Goal: Information Seeking & Learning: Check status

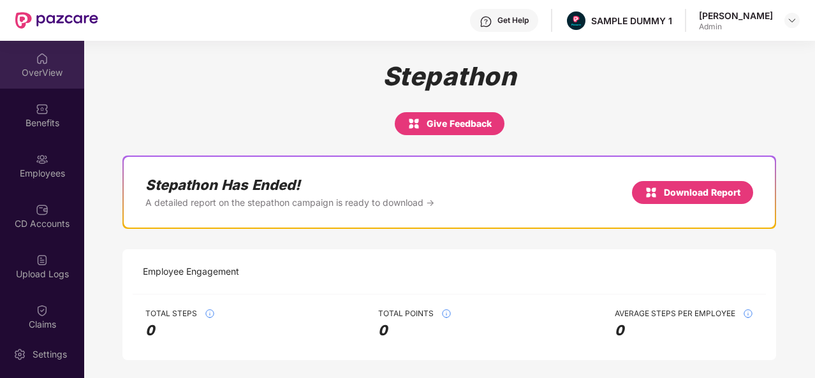
click at [41, 76] on div "OverView" at bounding box center [42, 72] width 84 height 13
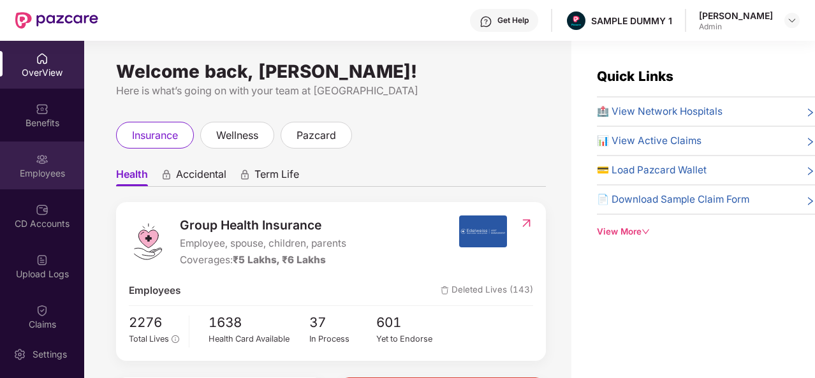
click at [43, 158] on img at bounding box center [42, 159] width 13 height 13
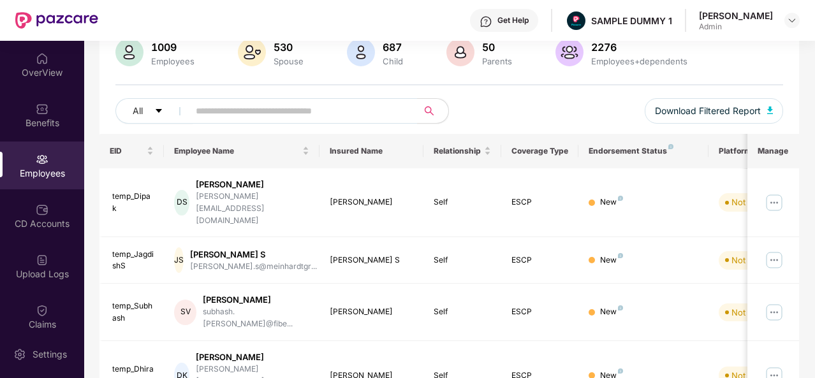
scroll to position [105, 0]
click at [215, 112] on input "text" at bounding box center [298, 110] width 205 height 19
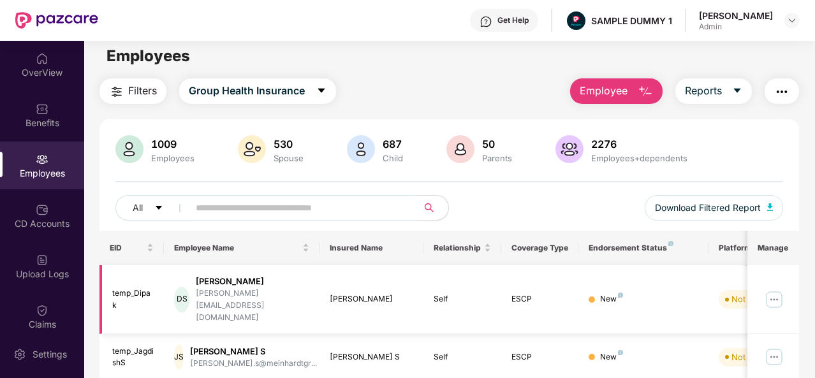
scroll to position [6, 0]
click at [733, 92] on icon "caret-down" at bounding box center [737, 91] width 10 height 10
click at [503, 99] on div "Filters Group Health Insurance Employee Reports" at bounding box center [449, 92] width 700 height 26
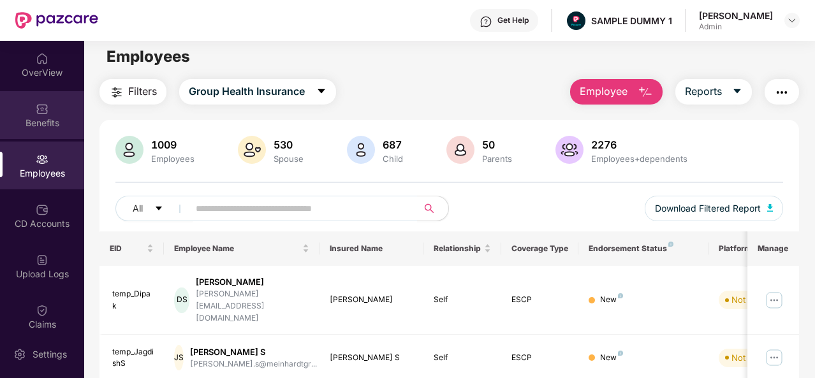
click at [24, 115] on div "Benefits" at bounding box center [42, 115] width 84 height 48
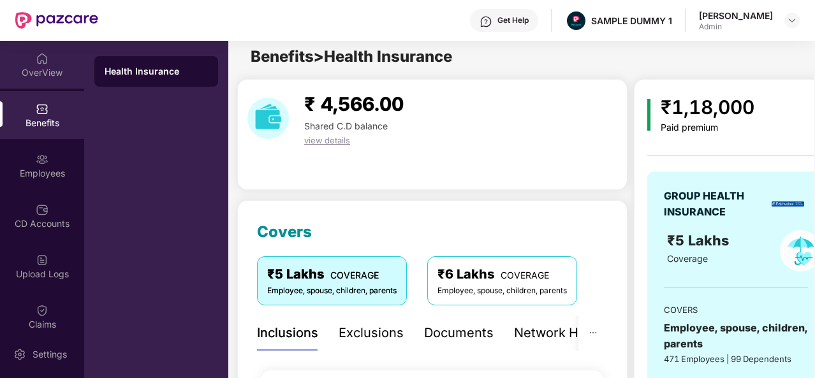
click at [34, 75] on div "OverView" at bounding box center [42, 72] width 84 height 13
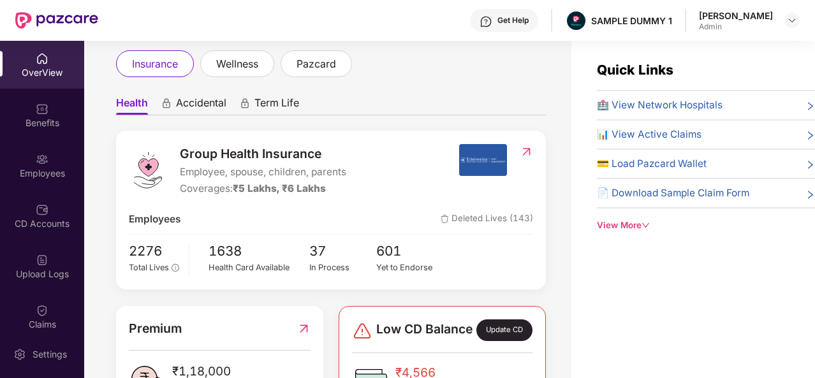
scroll to position [0, 0]
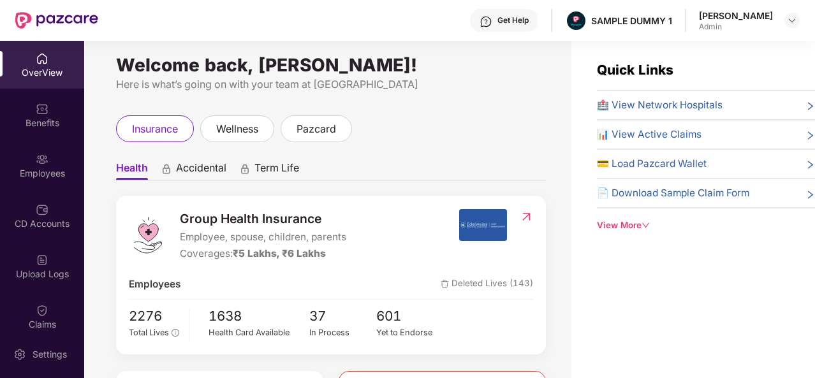
click at [645, 226] on icon "down" at bounding box center [646, 225] width 8 height 8
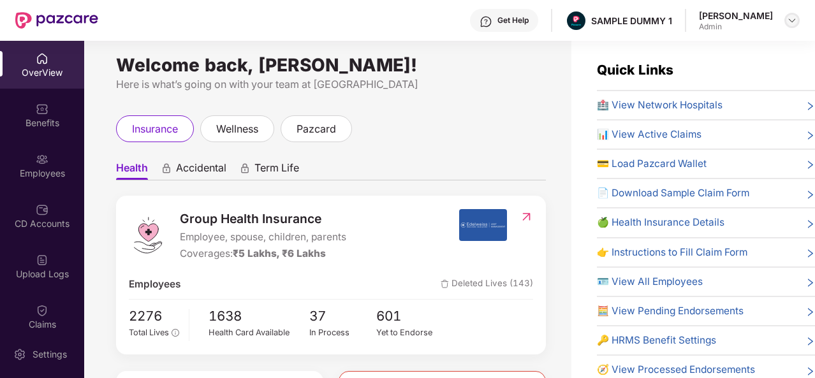
click at [788, 22] on img at bounding box center [792, 20] width 10 height 10
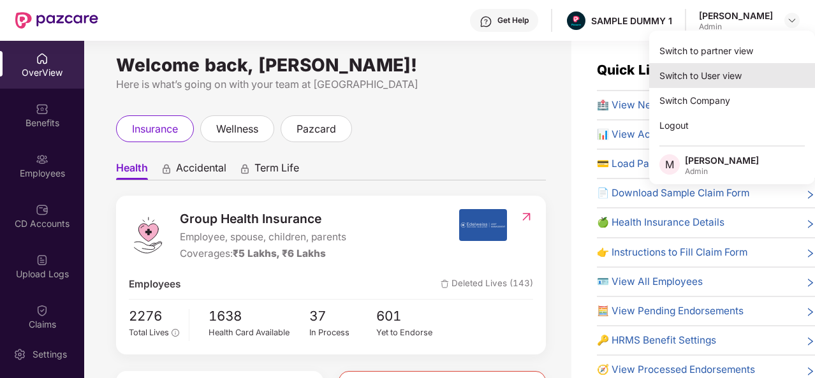
click at [705, 77] on div "Switch to User view" at bounding box center [732, 75] width 166 height 25
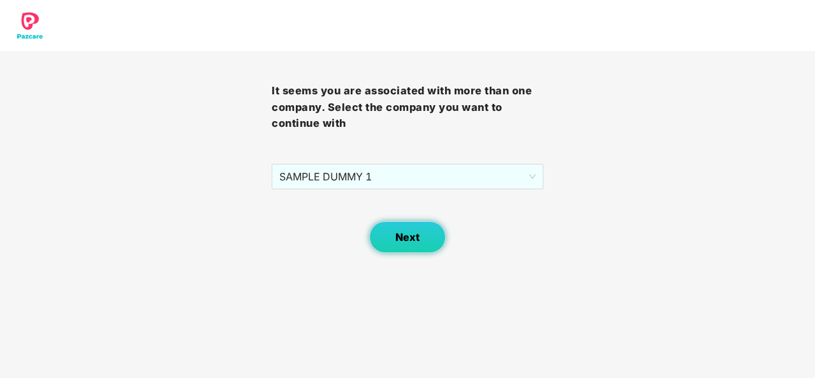
click at [393, 241] on button "Next" at bounding box center [407, 237] width 77 height 32
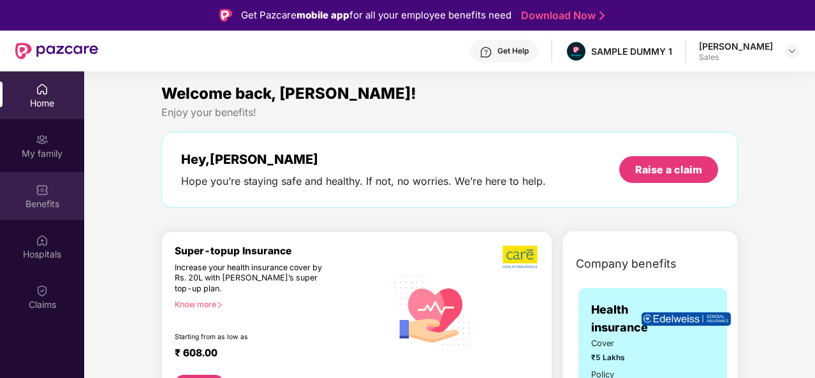
click at [41, 184] on img at bounding box center [42, 190] width 13 height 13
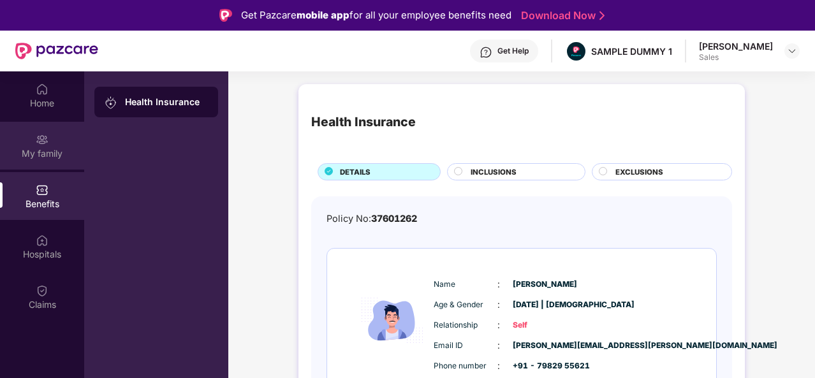
click at [35, 160] on div "My family" at bounding box center [42, 146] width 84 height 48
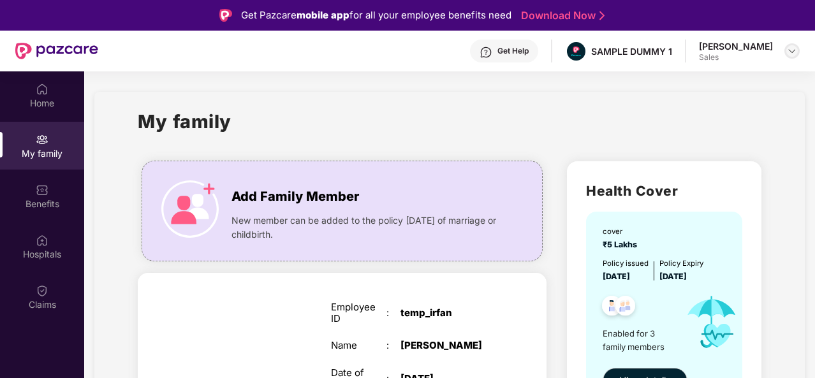
click at [794, 50] on img at bounding box center [792, 51] width 10 height 10
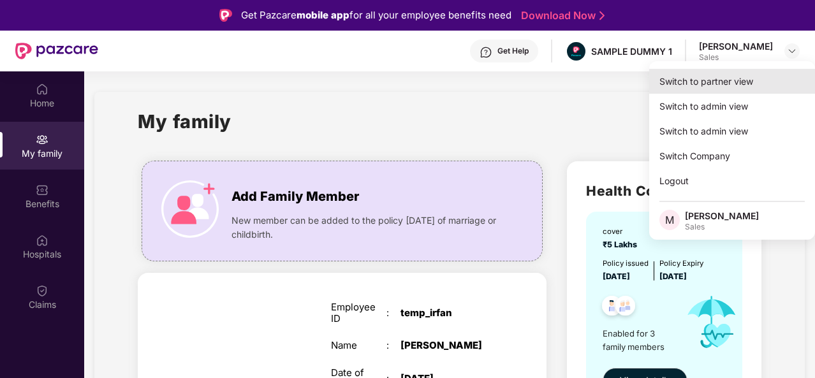
click at [716, 77] on div "Switch to partner view" at bounding box center [732, 81] width 166 height 25
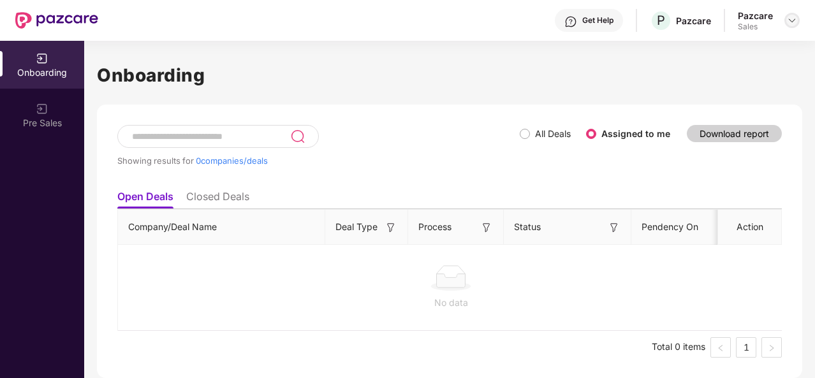
click at [790, 22] on img at bounding box center [792, 20] width 10 height 10
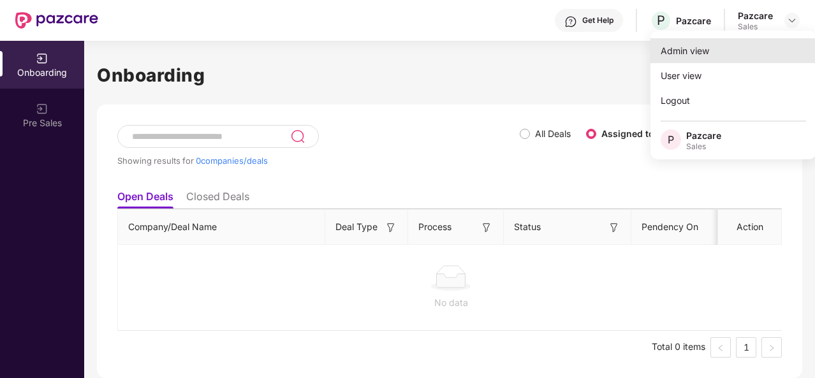
click at [700, 57] on div "Admin view" at bounding box center [734, 50] width 166 height 25
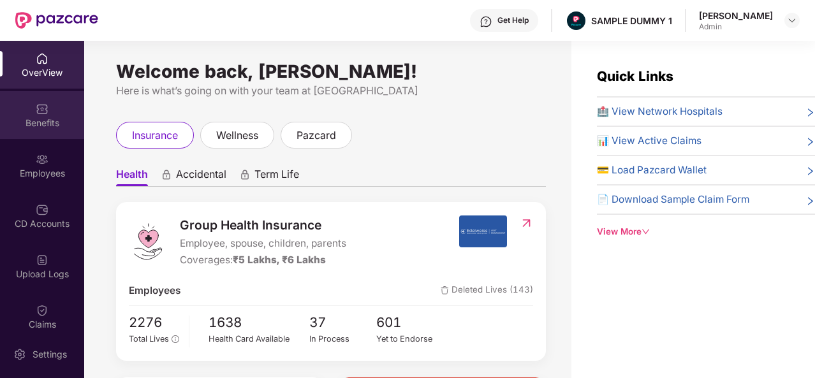
click at [31, 123] on div "Benefits" at bounding box center [42, 123] width 84 height 13
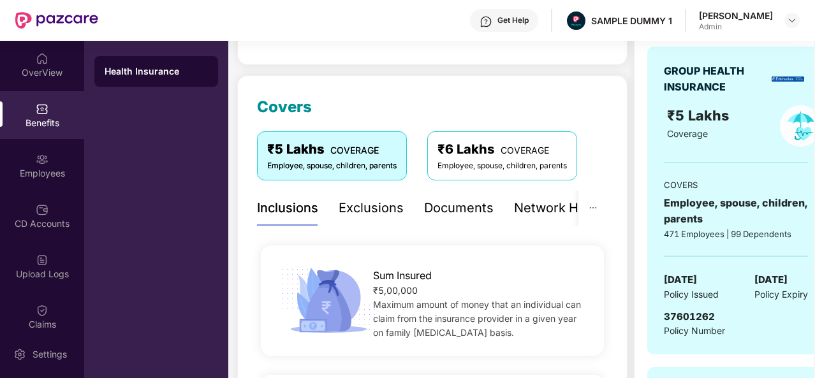
scroll to position [126, 0]
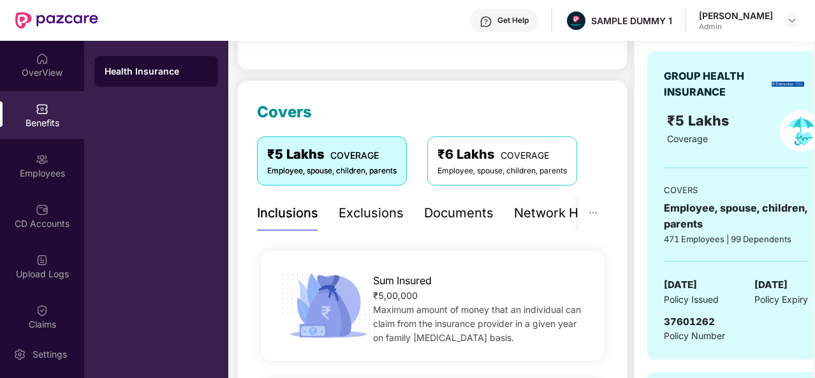
click at [542, 217] on div "Network Hospitals" at bounding box center [570, 213] width 112 height 20
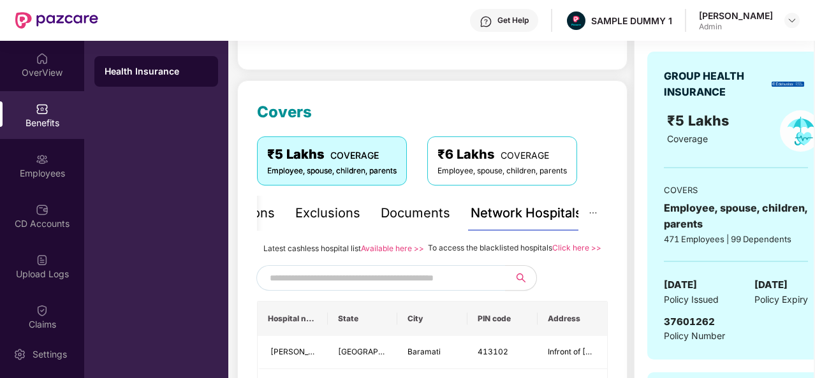
click at [361, 288] on input "text" at bounding box center [379, 277] width 218 height 19
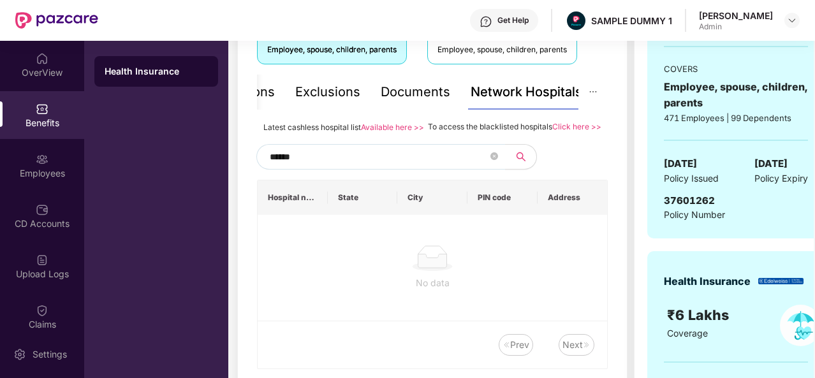
scroll to position [253, 0]
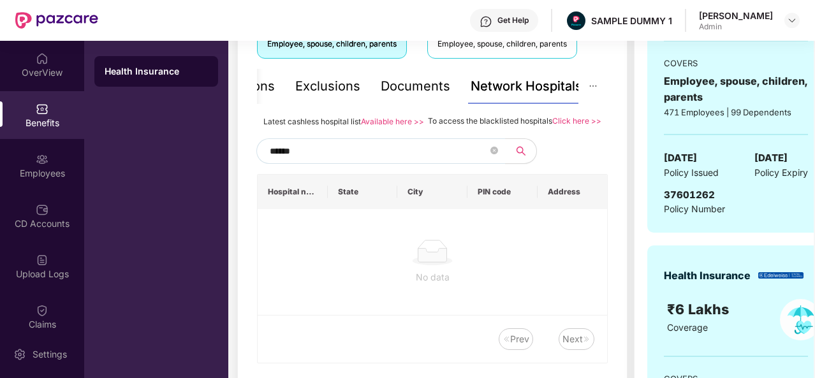
click at [319, 161] on input "******" at bounding box center [379, 151] width 218 height 19
type input "*"
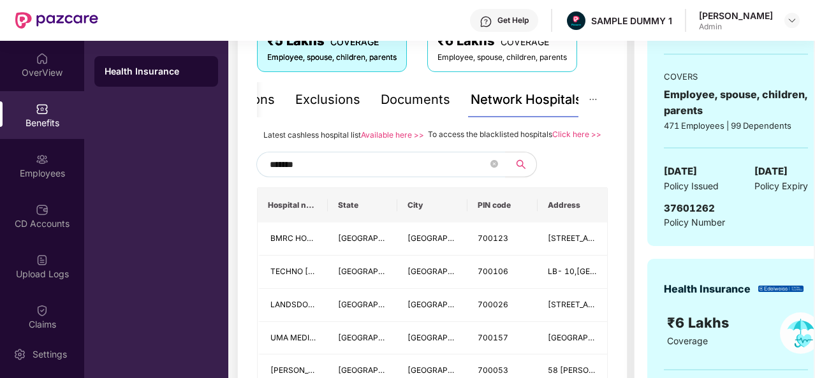
scroll to position [240, 0]
type input "*******"
click at [405, 103] on div "Documents" at bounding box center [416, 99] width 70 height 20
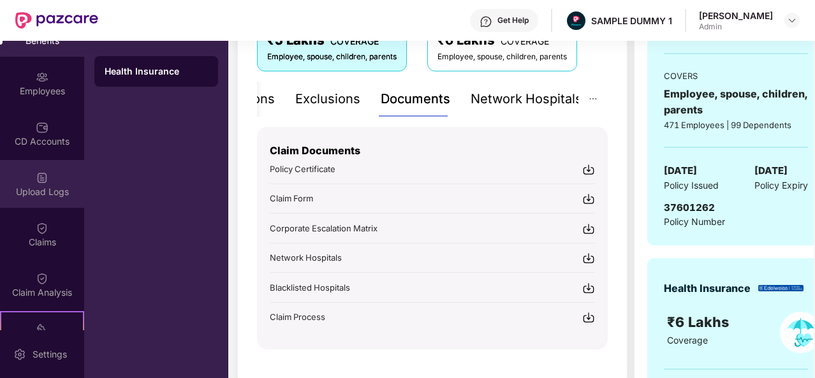
scroll to position [87, 0]
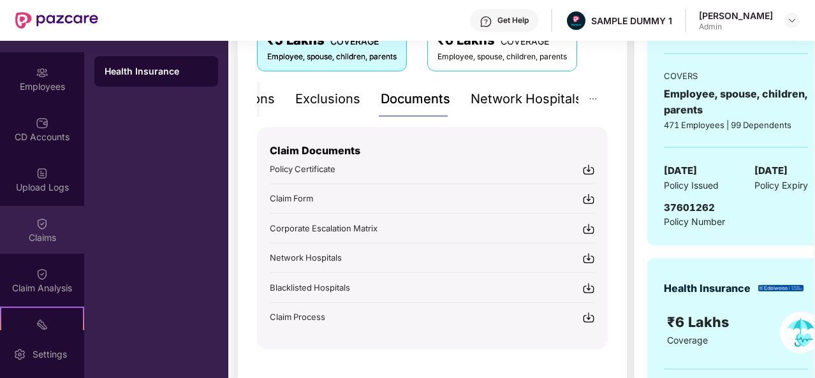
click at [29, 235] on div "Claims" at bounding box center [42, 238] width 84 height 13
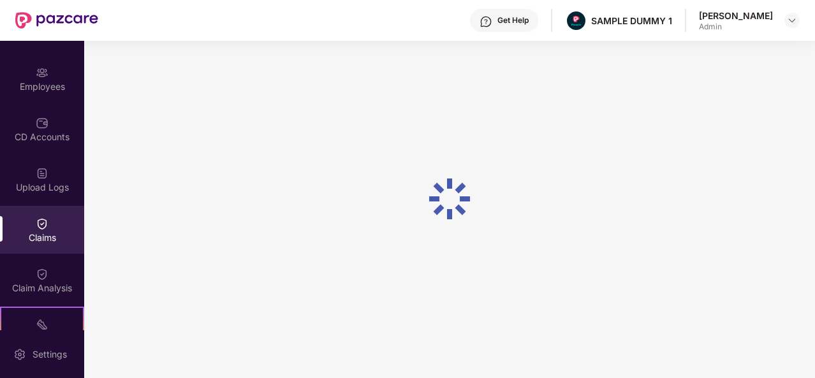
scroll to position [120, 0]
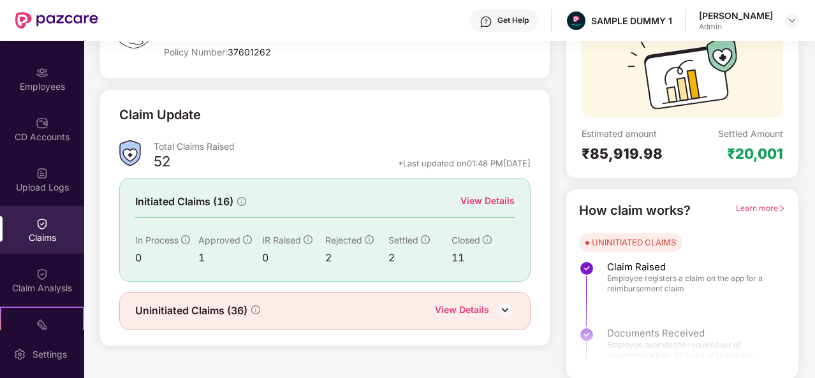
click at [477, 200] on div "View Details" at bounding box center [487, 201] width 54 height 14
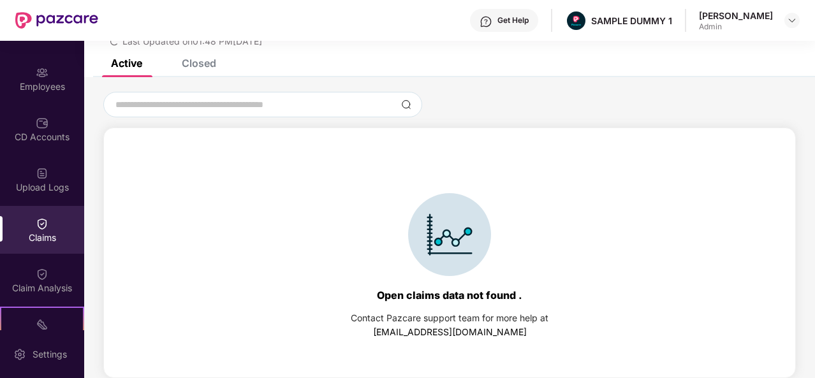
scroll to position [0, 0]
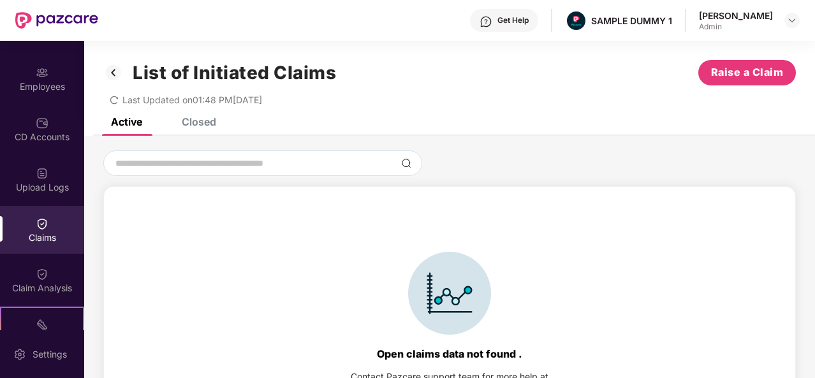
click at [196, 124] on div "Closed" at bounding box center [199, 121] width 34 height 13
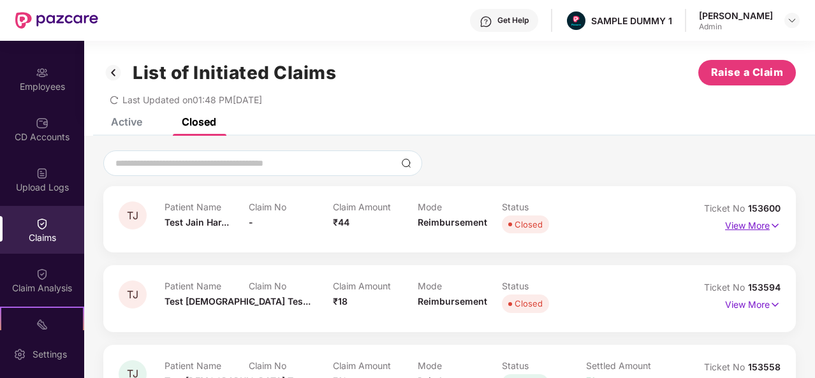
click at [751, 228] on p "View More" at bounding box center [752, 224] width 55 height 17
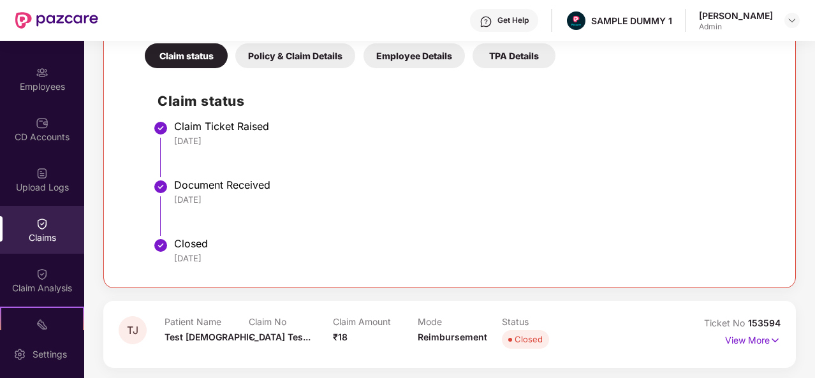
scroll to position [283, 0]
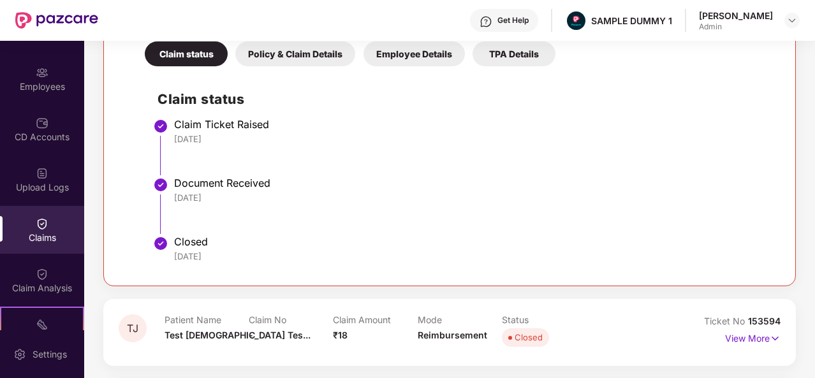
click at [281, 50] on div "Policy & Claim Details" at bounding box center [295, 53] width 120 height 25
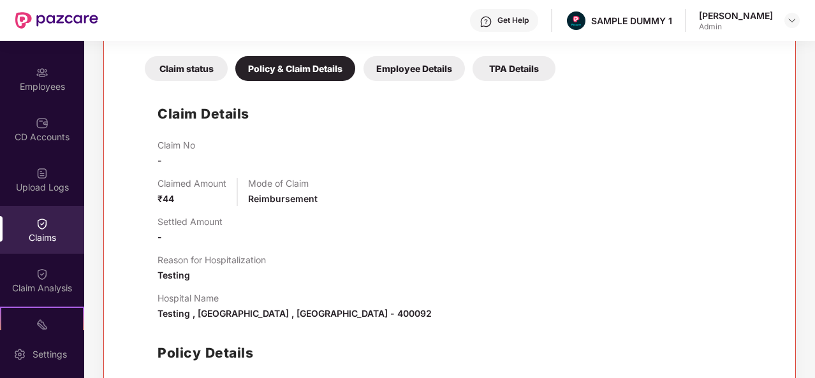
scroll to position [268, 0]
click at [404, 71] on div "Employee Details" at bounding box center [414, 69] width 101 height 25
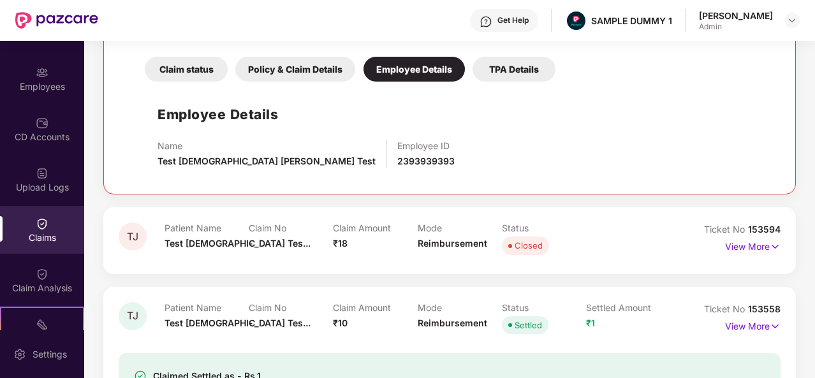
click at [521, 68] on div "TPA Details" at bounding box center [514, 69] width 83 height 25
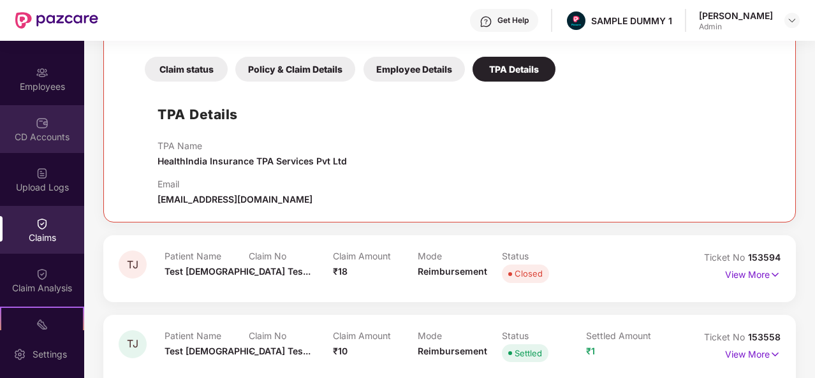
scroll to position [0, 0]
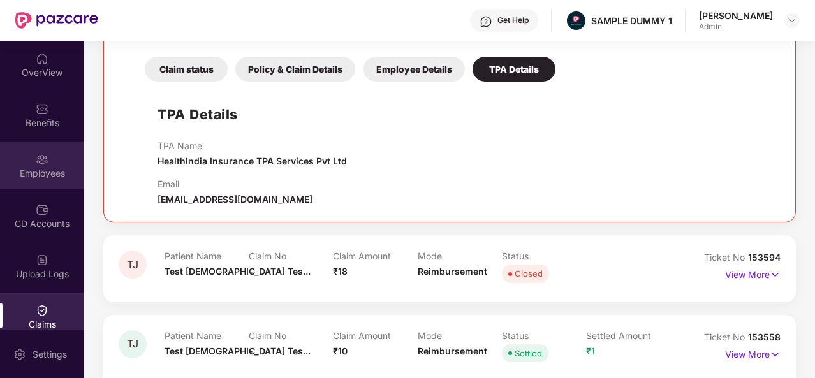
click at [38, 168] on div "Employees" at bounding box center [42, 173] width 84 height 13
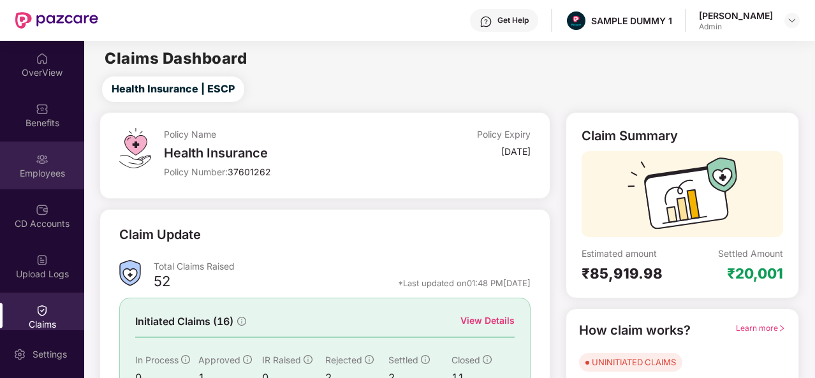
click at [57, 163] on div "Employees" at bounding box center [42, 166] width 84 height 48
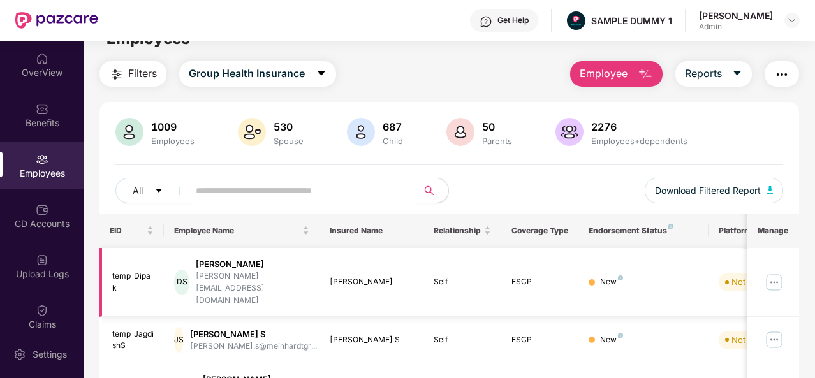
scroll to position [41, 0]
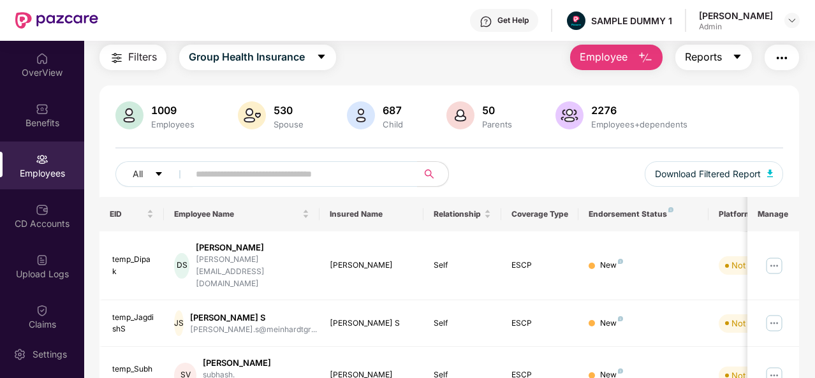
click at [740, 55] on icon "caret-down" at bounding box center [737, 57] width 7 height 4
click at [786, 54] on img "button" at bounding box center [781, 57] width 15 height 15
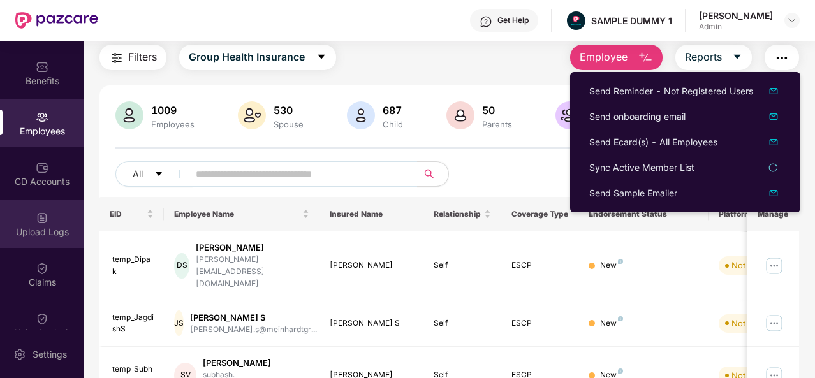
scroll to position [51, 0]
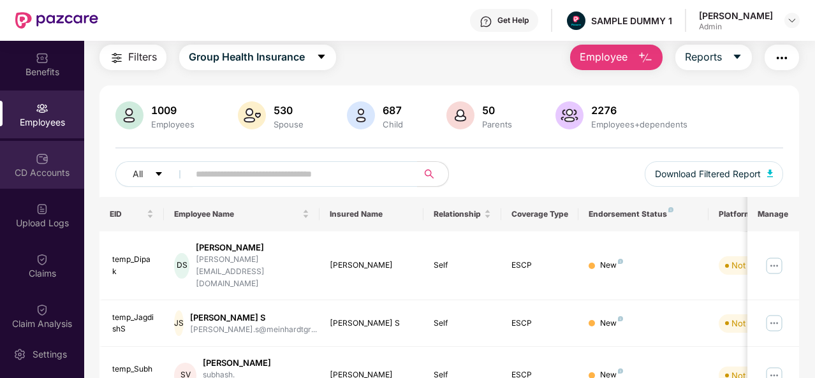
click at [41, 166] on div "CD Accounts" at bounding box center [42, 172] width 84 height 13
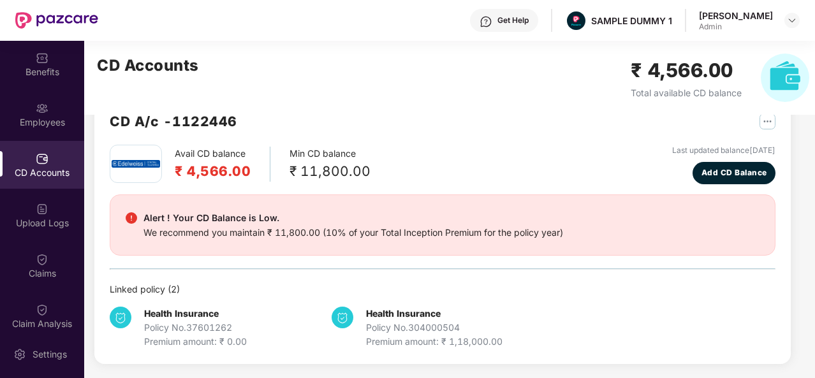
scroll to position [0, 0]
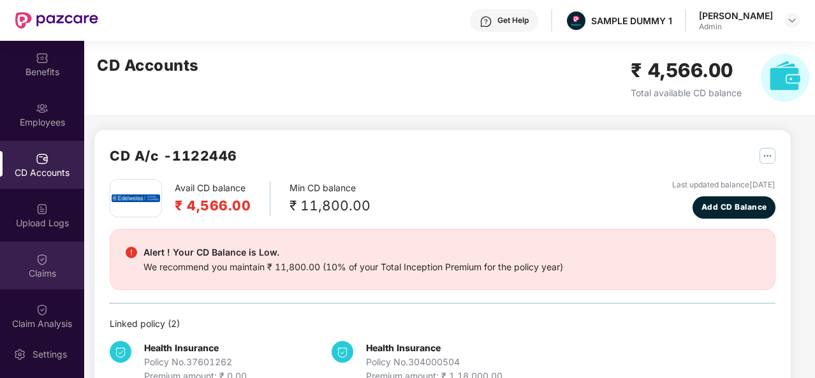
click at [36, 265] on img at bounding box center [42, 259] width 13 height 13
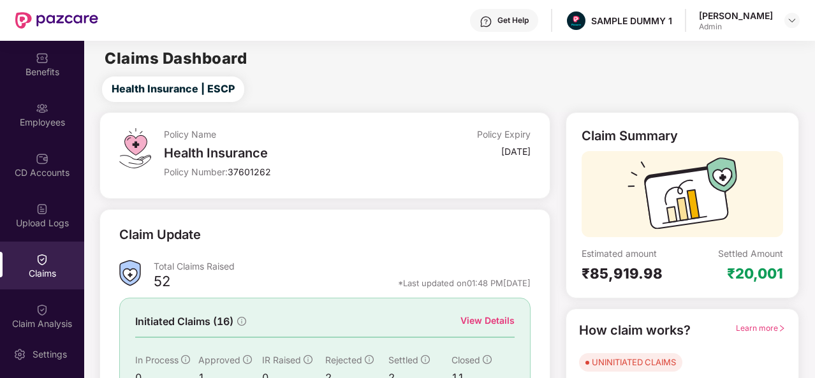
scroll to position [120, 0]
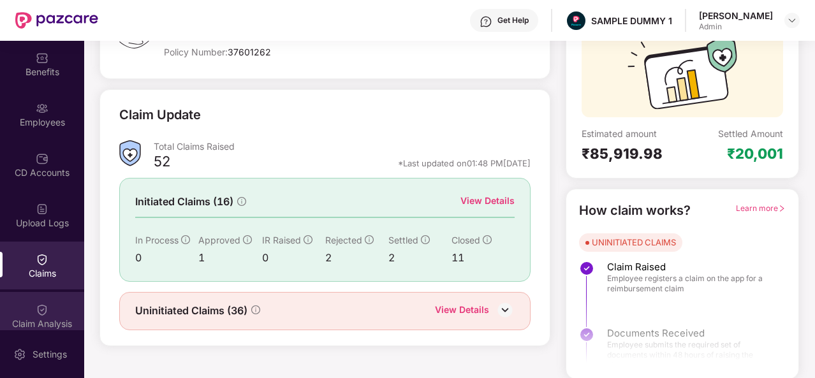
click at [40, 305] on img at bounding box center [42, 310] width 13 height 13
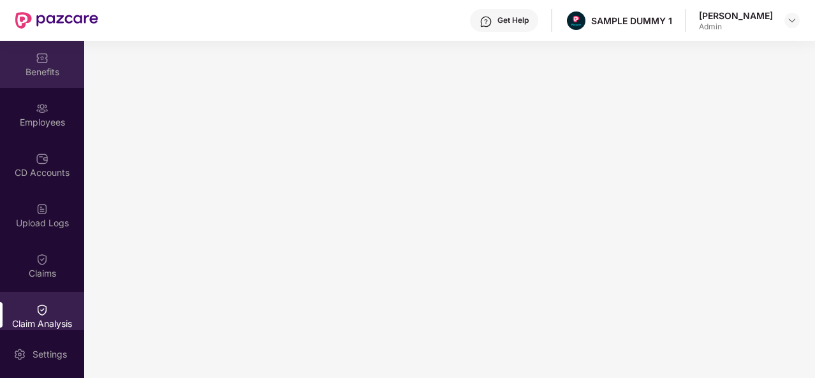
scroll to position [0, 0]
click at [48, 74] on div "OverView" at bounding box center [42, 72] width 84 height 13
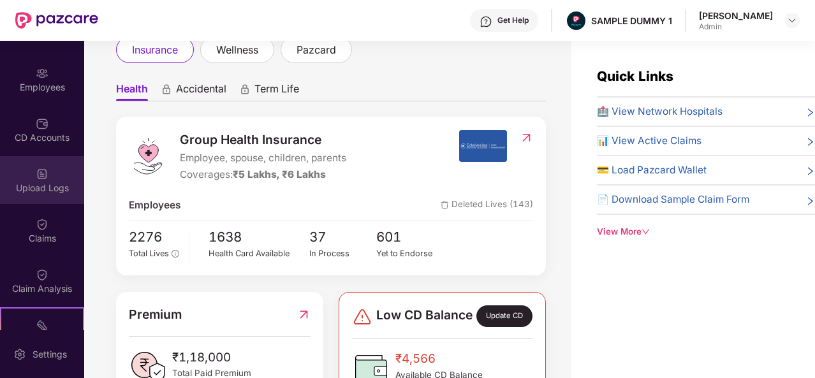
scroll to position [87, 0]
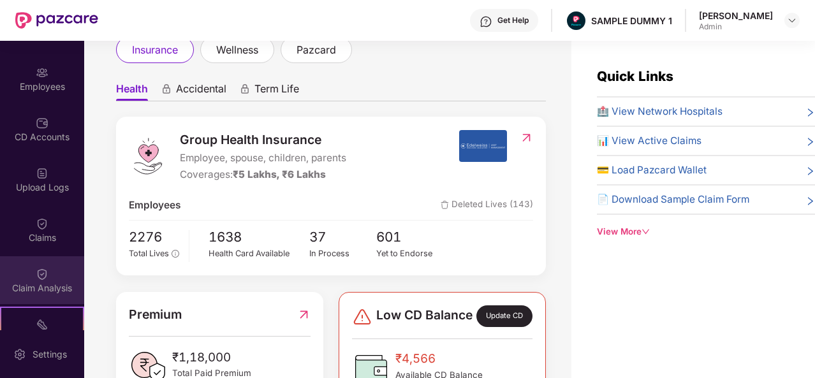
click at [45, 273] on img at bounding box center [42, 274] width 13 height 13
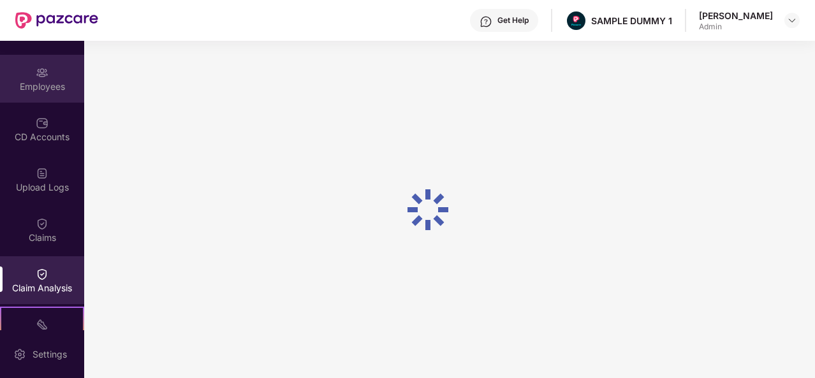
scroll to position [0, 0]
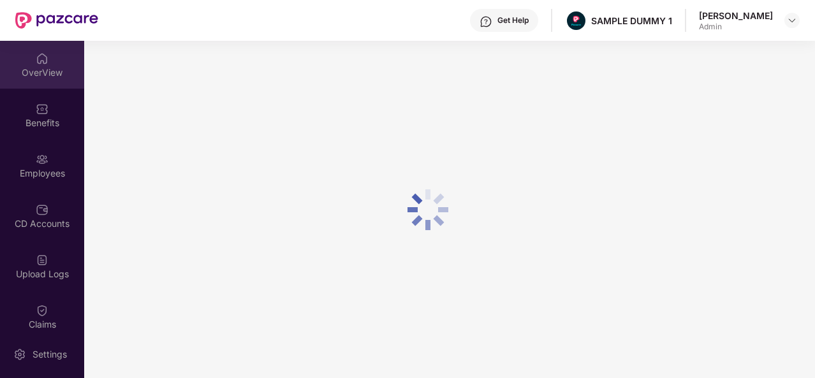
click at [36, 63] on img at bounding box center [42, 58] width 13 height 13
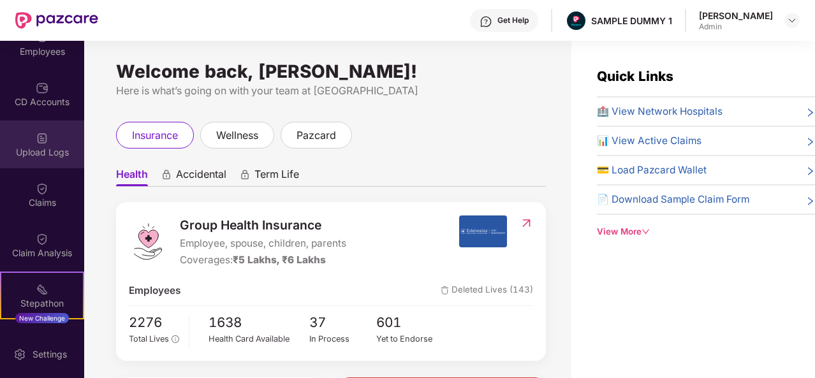
scroll to position [170, 0]
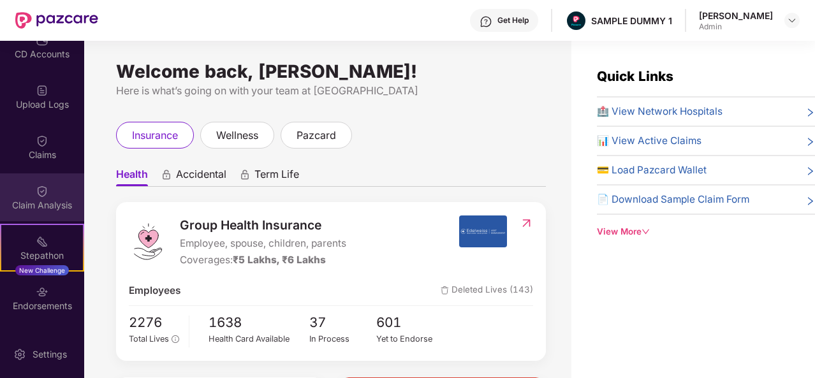
click at [34, 203] on div "Claim Analysis" at bounding box center [42, 205] width 84 height 13
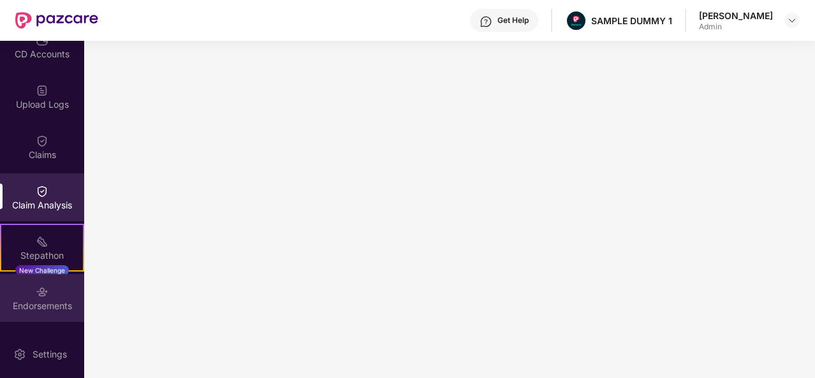
click at [45, 307] on div "Endorsements" at bounding box center [42, 306] width 84 height 13
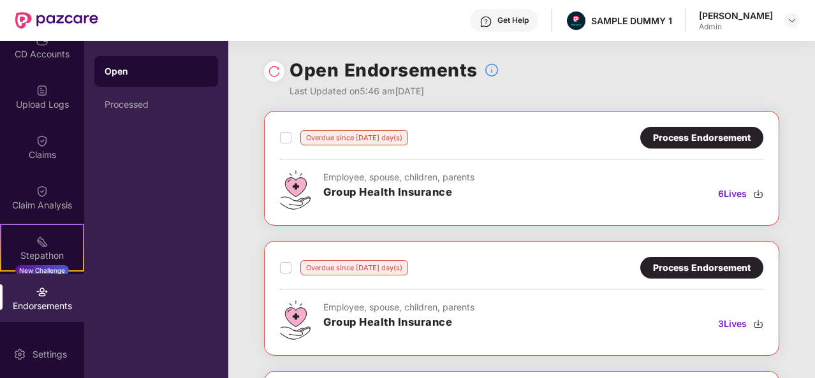
scroll to position [264, 0]
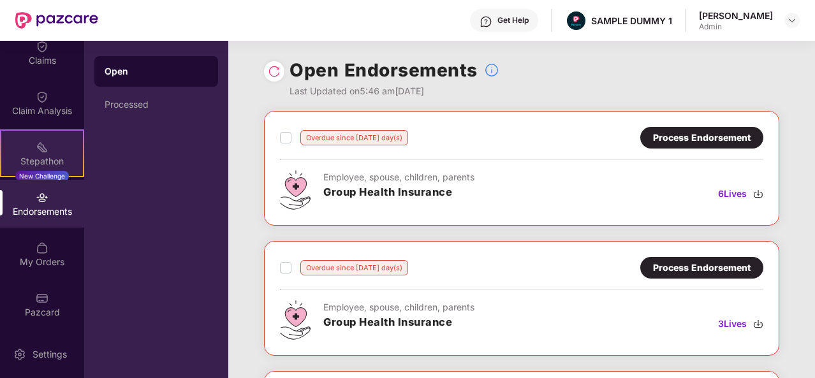
click at [41, 149] on img at bounding box center [42, 147] width 13 height 13
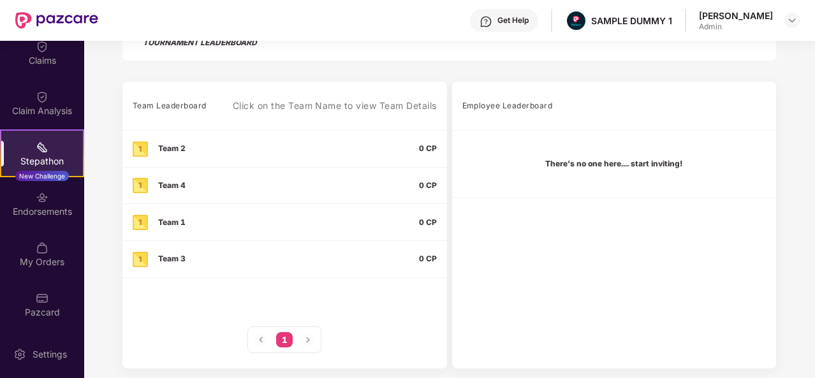
scroll to position [358, 0]
